Goal: Task Accomplishment & Management: Use online tool/utility

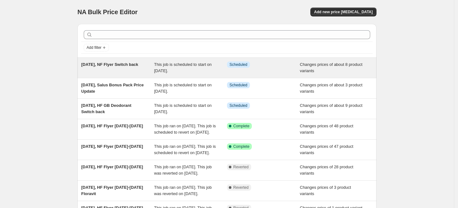
click at [129, 73] on div "[DATE], NF Flyer Switch back" at bounding box center [117, 67] width 73 height 13
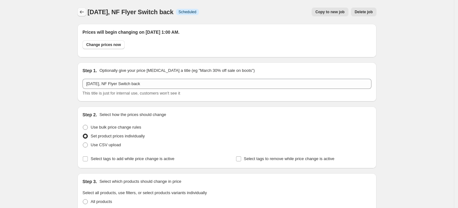
click at [83, 14] on icon "Price change jobs" at bounding box center [82, 12] width 6 height 6
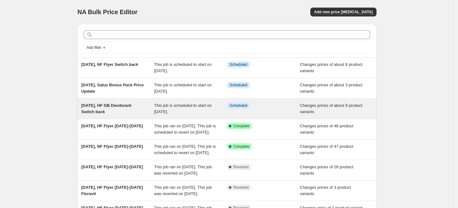
click at [126, 106] on span "[DATE], HF GB Deodorant Switch back" at bounding box center [106, 108] width 50 height 11
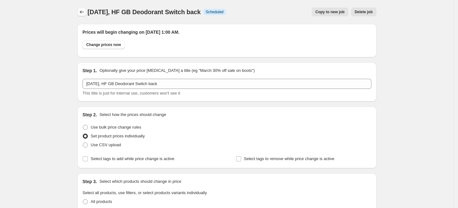
click at [85, 10] on icon "Price change jobs" at bounding box center [82, 12] width 6 height 6
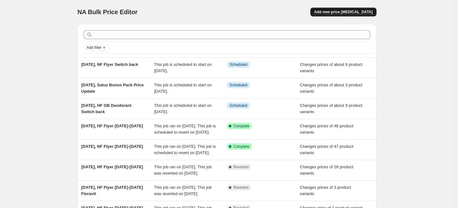
click at [352, 13] on span "Add new price [MEDICAL_DATA]" at bounding box center [343, 11] width 58 height 5
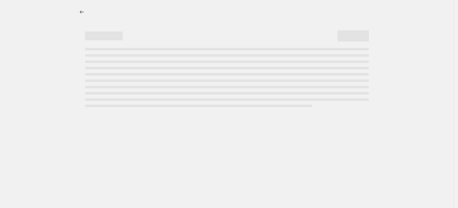
select select "percentage"
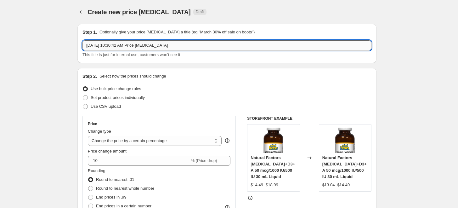
drag, startPoint x: 114, startPoint y: 45, endPoint x: 225, endPoint y: 43, distance: 111.7
click at [225, 43] on input "Sep 8, 2025, 10:30:42 AM Price change job" at bounding box center [226, 45] width 289 height 10
type input "[DATE], HF Flyer [DATE]-[DATE] Canprev Mag Small"
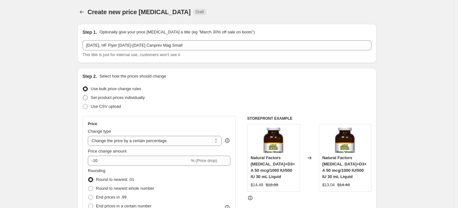
click at [124, 96] on span "Set product prices individually" at bounding box center [118, 97] width 54 height 5
click at [83, 95] on input "Set product prices individually" at bounding box center [83, 95] width 0 height 0
radio input "true"
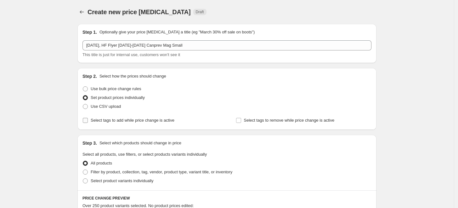
click at [148, 122] on span "Select tags to add while price change is active" at bounding box center [133, 120] width 84 height 5
click at [88, 122] on input "Select tags to add while price change is active" at bounding box center [85, 120] width 5 height 5
checkbox input "true"
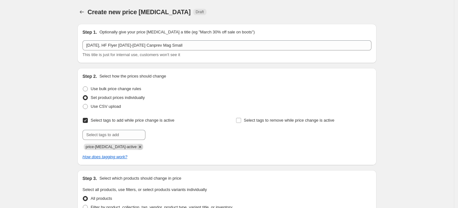
click at [137, 148] on icon "Remove price-change-job-active" at bounding box center [140, 147] width 6 height 6
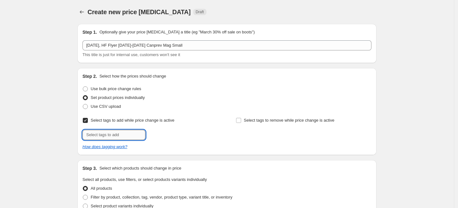
click at [131, 137] on input "text" at bounding box center [113, 135] width 63 height 10
type input "promo"
click at [164, 135] on span "promo" at bounding box center [165, 134] width 12 height 4
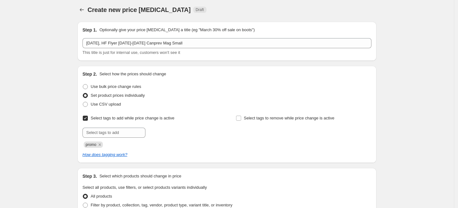
scroll to position [70, 0]
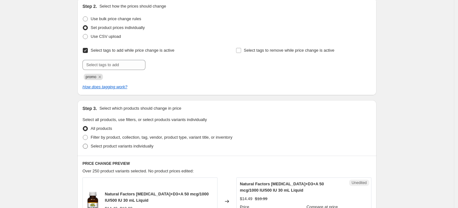
click at [142, 143] on span "Select product variants individually" at bounding box center [122, 145] width 63 height 5
click at [83, 143] on input "Select product variants individually" at bounding box center [83, 143] width 0 height 0
radio input "true"
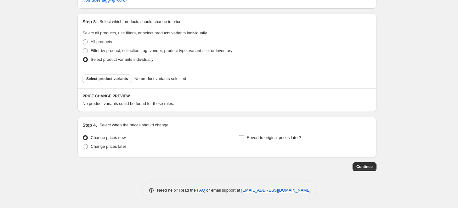
scroll to position [158, 0]
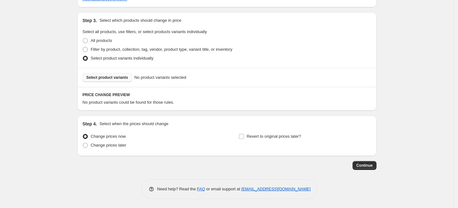
click at [112, 74] on button "Select product variants" at bounding box center [106, 77] width 49 height 9
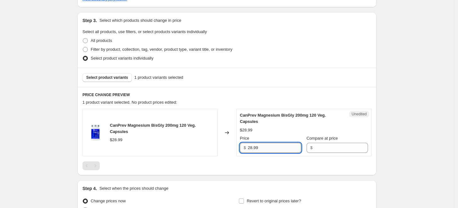
click at [252, 147] on input "28.99" at bounding box center [273, 147] width 53 height 10
type input "24.99"
click at [356, 150] on input "Compare at price" at bounding box center [340, 147] width 53 height 10
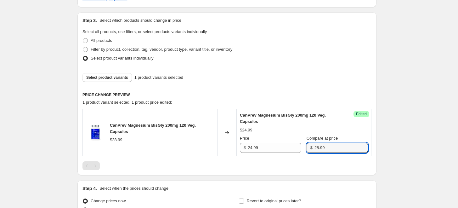
type input "28.99"
click at [323, 117] on span "CanPrev Magnesium BisGly 200mg 120 Veg. Capsules" at bounding box center [283, 118] width 86 height 11
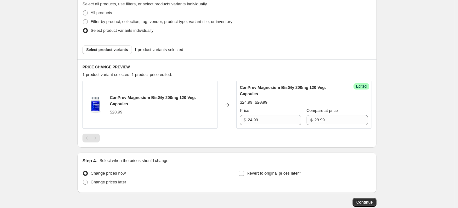
scroll to position [222, 0]
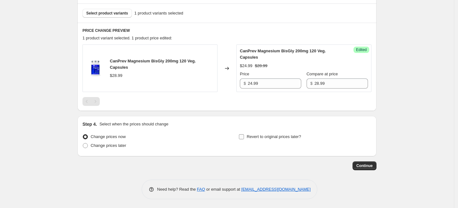
click at [281, 136] on span "Revert to original prices later?" at bounding box center [274, 136] width 54 height 5
click at [244, 136] on input "Revert to original prices later?" at bounding box center [241, 136] width 5 height 5
checkbox input "true"
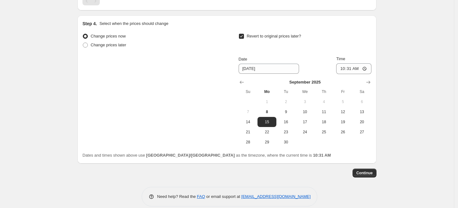
scroll to position [327, 0]
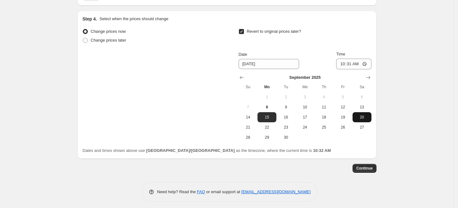
click at [359, 119] on span "20" at bounding box center [362, 116] width 14 height 5
type input "[DATE]"
click at [340, 65] on input "10:31" at bounding box center [353, 63] width 35 height 11
click at [365, 61] on input "11:59" at bounding box center [353, 63] width 35 height 11
type input "23:59"
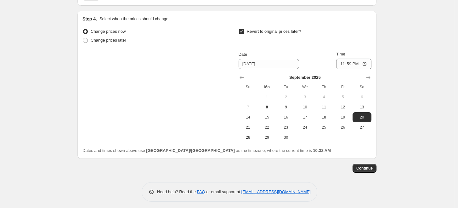
click at [372, 165] on button "Continue" at bounding box center [364, 168] width 24 height 9
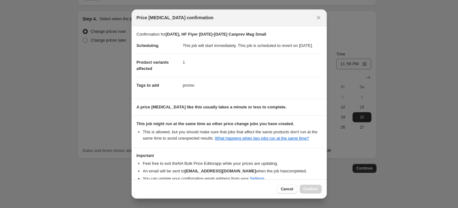
scroll to position [46, 0]
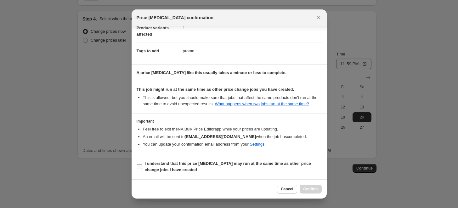
click at [277, 162] on b "I understand that this price change job may run at the same time as other price…" at bounding box center [228, 166] width 166 height 11
click at [142, 164] on input "I understand that this price change job may run at the same time as other price…" at bounding box center [139, 166] width 5 height 5
checkbox input "true"
click at [317, 190] on span "Confirm" at bounding box center [310, 188] width 14 height 5
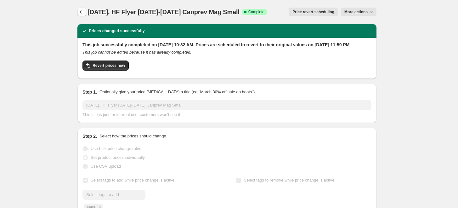
click at [81, 12] on icon "Price change jobs" at bounding box center [82, 12] width 6 height 6
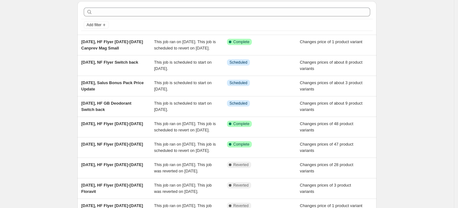
scroll to position [35, 0]
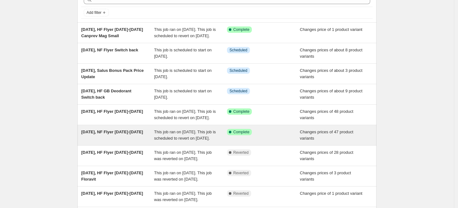
click at [137, 134] on span "[DATE], NF Flyer [DATE]-[DATE]" at bounding box center [112, 131] width 62 height 5
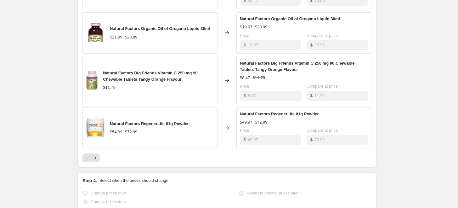
scroll to position [419, 0]
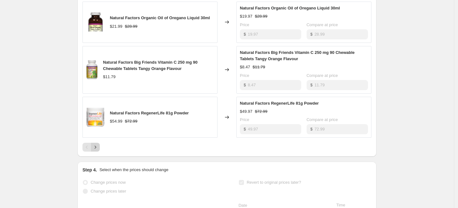
click at [98, 150] on icon "Next" at bounding box center [95, 147] width 6 height 6
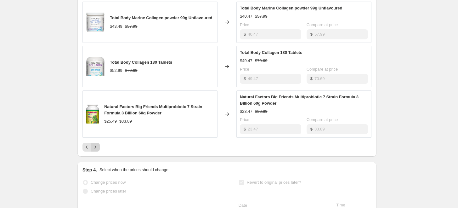
click at [98, 150] on icon "Next" at bounding box center [95, 147] width 6 height 6
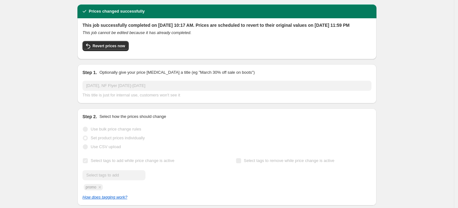
scroll to position [0, 0]
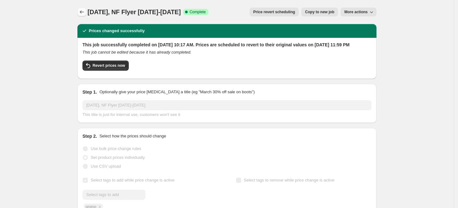
click at [86, 10] on button "Price change jobs" at bounding box center [81, 12] width 9 height 9
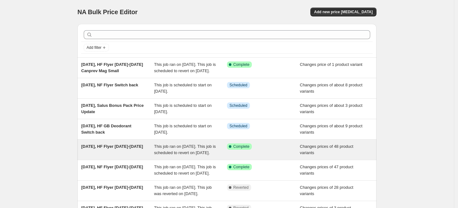
click at [121, 148] on span "[DATE], HF Flyer [DATE]-[DATE]" at bounding box center [112, 146] width 62 height 5
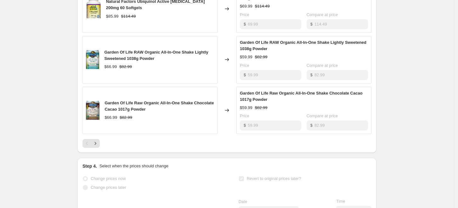
scroll to position [454, 0]
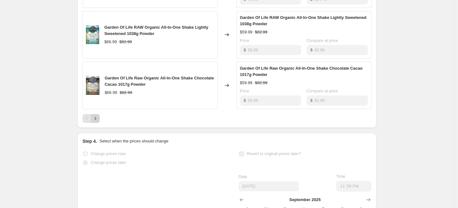
click at [98, 120] on icon "Next" at bounding box center [95, 118] width 6 height 6
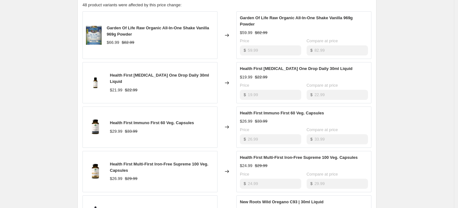
scroll to position [524, 0]
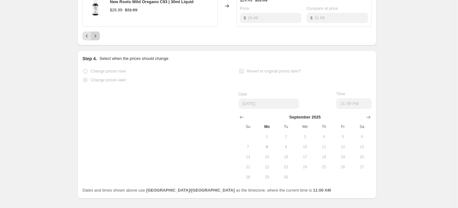
click at [98, 39] on icon "Next" at bounding box center [95, 36] width 6 height 6
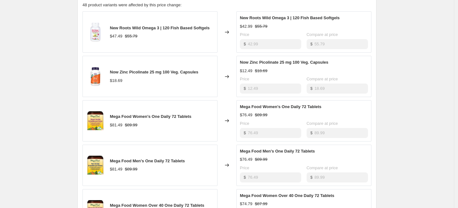
scroll to position [384, 0]
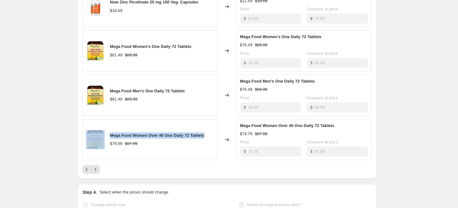
drag, startPoint x: 211, startPoint y: 138, endPoint x: 107, endPoint y: 139, distance: 103.5
click at [107, 139] on div "Mega Food Women Over 40 One Daily 72 Tablets $79.99 $87.99" at bounding box center [149, 139] width 135 height 41
copy div "Mega Food Women Over 40 One Daily 72 Tablets"
click at [182, 126] on div "Mega Food Women Over 40 One Daily 72 Tablets $79.99 $87.99" at bounding box center [149, 139] width 135 height 41
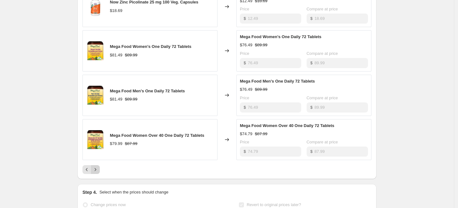
click at [98, 172] on icon "Next" at bounding box center [95, 169] width 6 height 6
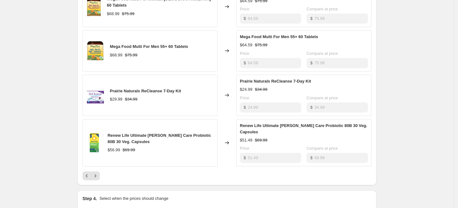
scroll to position [314, 0]
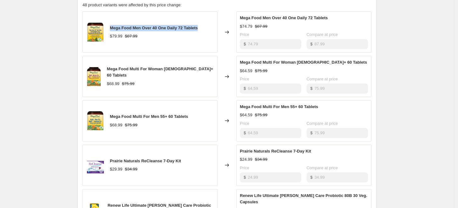
drag, startPoint x: 206, startPoint y: 33, endPoint x: 110, endPoint y: 34, distance: 95.3
click at [110, 34] on div "Mega Food Men Over 40 One Daily 72 Tablets $79.99 $87.99" at bounding box center [149, 31] width 135 height 41
copy span "Mega Food Men Over 40 One Daily 72 Tablets"
click at [166, 30] on span "Mega Food Men Over 40 One Daily 72 Tablets" at bounding box center [154, 27] width 88 height 5
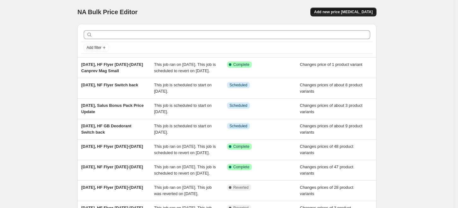
click at [362, 13] on span "Add new price [MEDICAL_DATA]" at bounding box center [343, 11] width 58 height 5
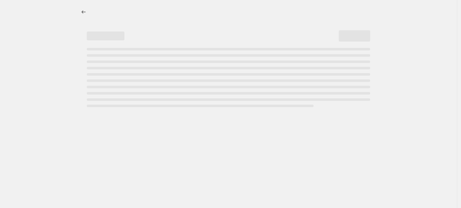
select select "percentage"
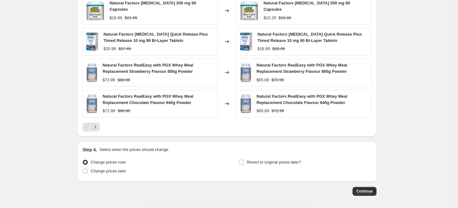
scroll to position [291, 0]
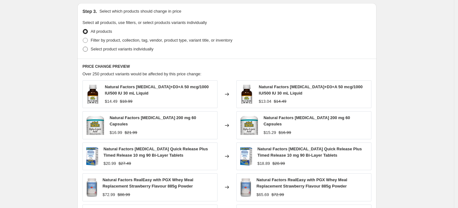
click at [148, 49] on span "Select product variants individually" at bounding box center [122, 49] width 63 height 5
click at [83, 47] on input "Select product variants individually" at bounding box center [83, 47] width 0 height 0
radio input "true"
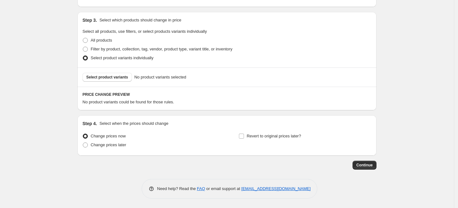
scroll to position [281, 0]
click at [118, 149] on div "Change prices now Change prices later" at bounding box center [148, 141] width 133 height 19
click at [119, 147] on span "Change prices later" at bounding box center [109, 145] width 36 height 5
click at [83, 143] on input "Change prices later" at bounding box center [83, 143] width 0 height 0
radio input "true"
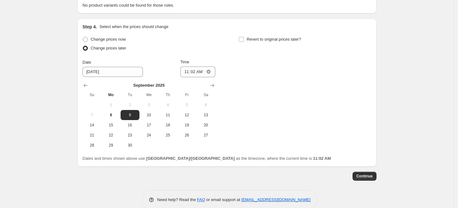
scroll to position [386, 0]
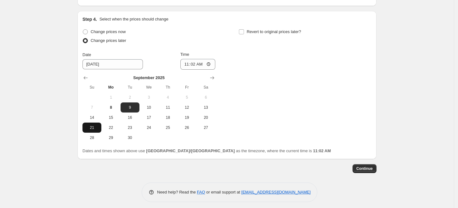
click at [99, 128] on span "21" at bounding box center [92, 127] width 14 height 5
type input "[DATE]"
click at [187, 63] on input "11:02" at bounding box center [197, 64] width 35 height 11
type input "01:00"
click at [229, 42] on div "Change prices now Change prices later Date [DATE] Time 01:00 [DATE] Su Mo Tu We…" at bounding box center [226, 84] width 289 height 115
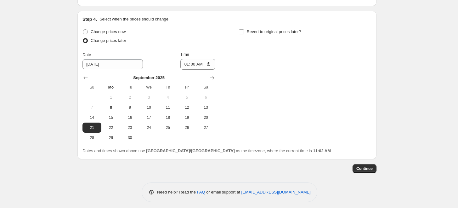
scroll to position [281, 0]
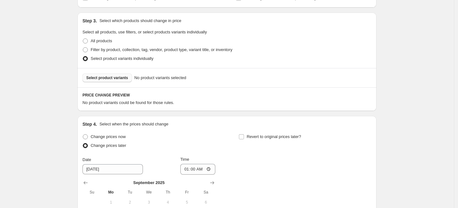
click at [113, 76] on span "Select product variants" at bounding box center [107, 77] width 42 height 5
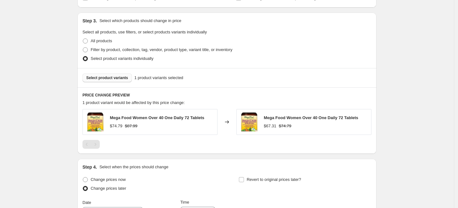
click at [279, 131] on div "Mega Food Women Over 40 One Daily 72 Tablets $67.31 $74.79" at bounding box center [303, 122] width 135 height 26
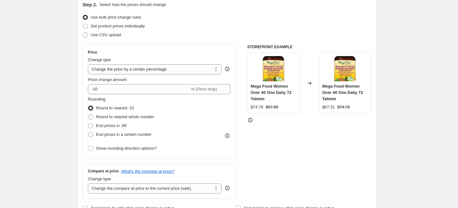
scroll to position [0, 0]
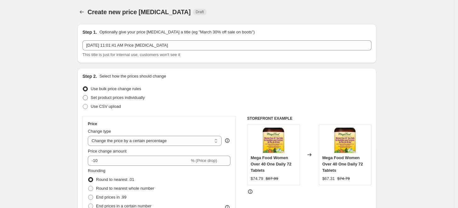
click at [130, 98] on span "Set product prices individually" at bounding box center [118, 97] width 54 height 5
click at [83, 95] on input "Set product prices individually" at bounding box center [83, 95] width 0 height 0
radio input "true"
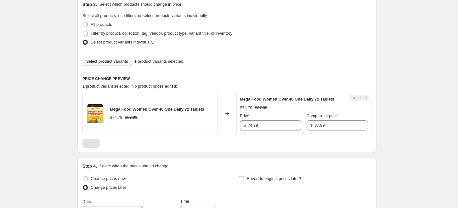
scroll to position [140, 0]
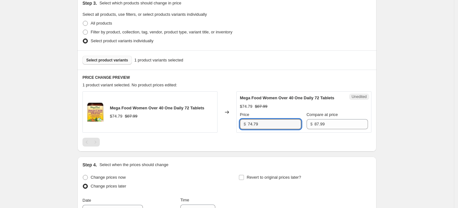
drag, startPoint x: 265, startPoint y: 121, endPoint x: 224, endPoint y: 116, distance: 41.2
click at [225, 121] on div "Mega Food Women Over 40 One Daily 72 Tablets $74.79 $87.99 Changed to Unedited …" at bounding box center [226, 111] width 289 height 41
type input "81.49"
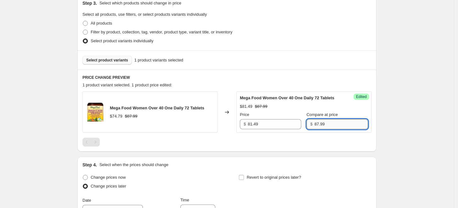
drag, startPoint x: 319, startPoint y: 123, endPoint x: 321, endPoint y: 120, distance: 4.1
click at [321, 122] on input "87.99" at bounding box center [340, 124] width 53 height 10
type input "89.99"
click at [306, 115] on div "Price $ 81.49 Compare at price $ 89.99" at bounding box center [304, 120] width 128 height 18
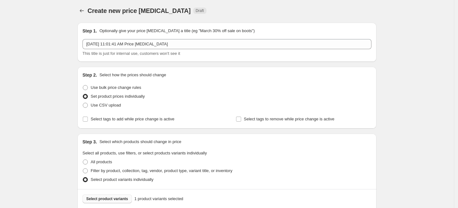
scroll to position [0, 0]
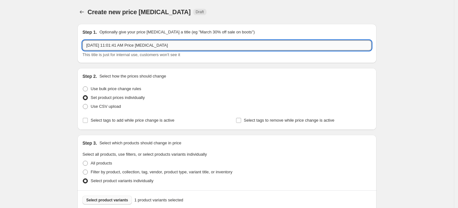
drag, startPoint x: 113, startPoint y: 45, endPoint x: 226, endPoint y: 47, distance: 112.9
click at [226, 47] on input "[DATE] 11:01:41 AM Price [MEDICAL_DATA]" at bounding box center [226, 45] width 289 height 10
drag, startPoint x: 151, startPoint y: 45, endPoint x: 162, endPoint y: 47, distance: 10.5
click at [162, 47] on input "[DATE], Mega Food Multi Women over 40" at bounding box center [226, 45] width 289 height 10
type input "[DATE], Mega Food Multi over 40"
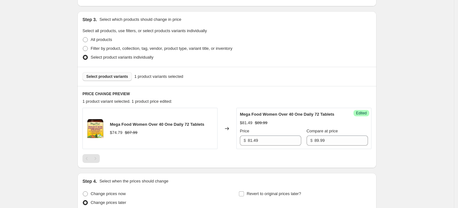
scroll to position [140, 0]
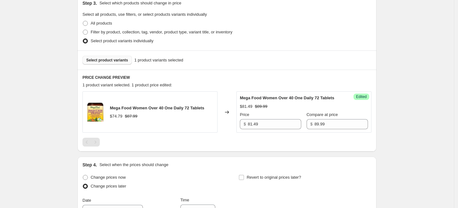
click at [121, 65] on div "Select product variants 1 product variants selected" at bounding box center [226, 59] width 299 height 19
click at [120, 62] on button "Select product variants" at bounding box center [106, 60] width 49 height 9
click at [258, 155] on div "Step 1. Optionally give your price [MEDICAL_DATA] a title (eg "March 30% off sa…" at bounding box center [224, 98] width 304 height 439
click at [114, 61] on span "Select product variants" at bounding box center [107, 60] width 42 height 5
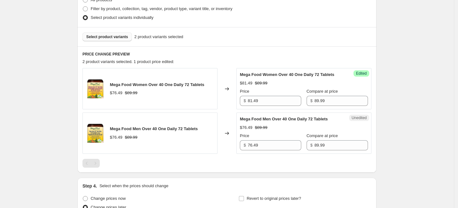
scroll to position [175, 0]
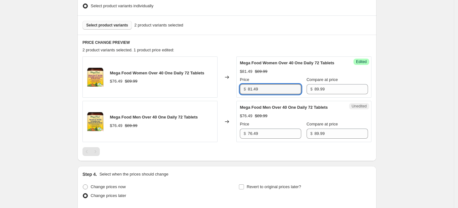
drag, startPoint x: 267, startPoint y: 88, endPoint x: 263, endPoint y: 121, distance: 33.3
click at [235, 85] on div "Mega Food Women Over 40 One Daily 72 Tablets $76.49 $89.99 Changed to Success E…" at bounding box center [226, 76] width 289 height 41
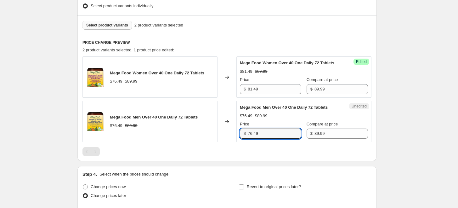
click at [248, 134] on div "Unedited Mega Food Men Over 40 One Daily 72 Tablets $76.49 $89.99 Price $ 76.49…" at bounding box center [303, 121] width 135 height 41
paste input "81"
type input "81.49"
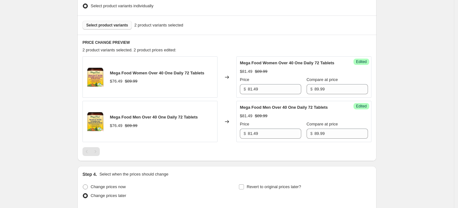
click at [179, 134] on div "Mega Food Men Over 40 One Daily 72 Tablets $76.49 $89.99" at bounding box center [149, 121] width 135 height 41
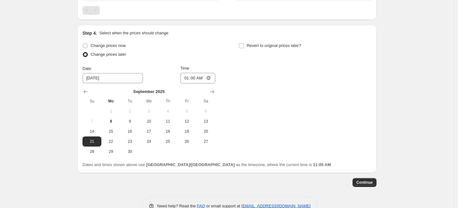
scroll to position [332, 0]
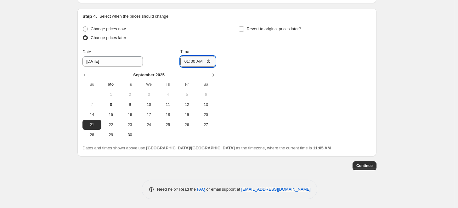
click at [191, 60] on input "01:00" at bounding box center [197, 61] width 35 height 11
type input "01:01"
click at [194, 35] on div "Change prices later" at bounding box center [148, 37] width 133 height 9
click at [363, 165] on span "Continue" at bounding box center [364, 165] width 16 height 5
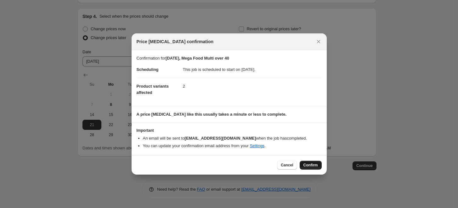
click at [307, 165] on span "Confirm" at bounding box center [310, 164] width 14 height 5
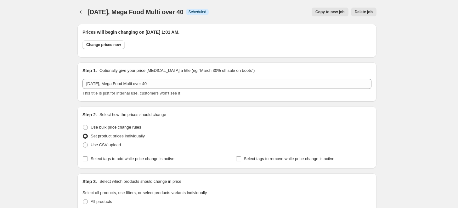
click at [81, 12] on icon "Price change jobs" at bounding box center [82, 12] width 6 height 6
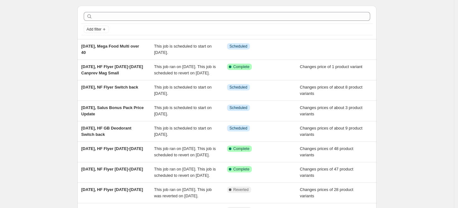
scroll to position [35, 0]
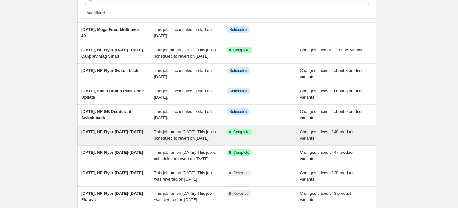
click at [128, 141] on div "[DATE], HF Flyer [DATE]-[DATE]" at bounding box center [117, 135] width 73 height 13
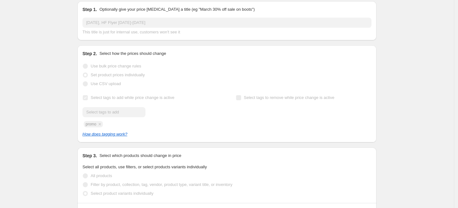
scroll to position [6, 0]
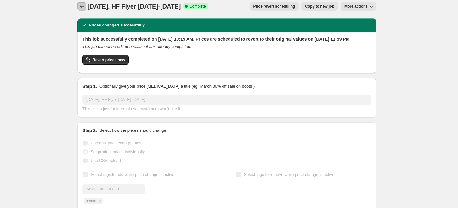
click at [80, 5] on button "Price change jobs" at bounding box center [81, 6] width 9 height 9
